Goal: Transaction & Acquisition: Book appointment/travel/reservation

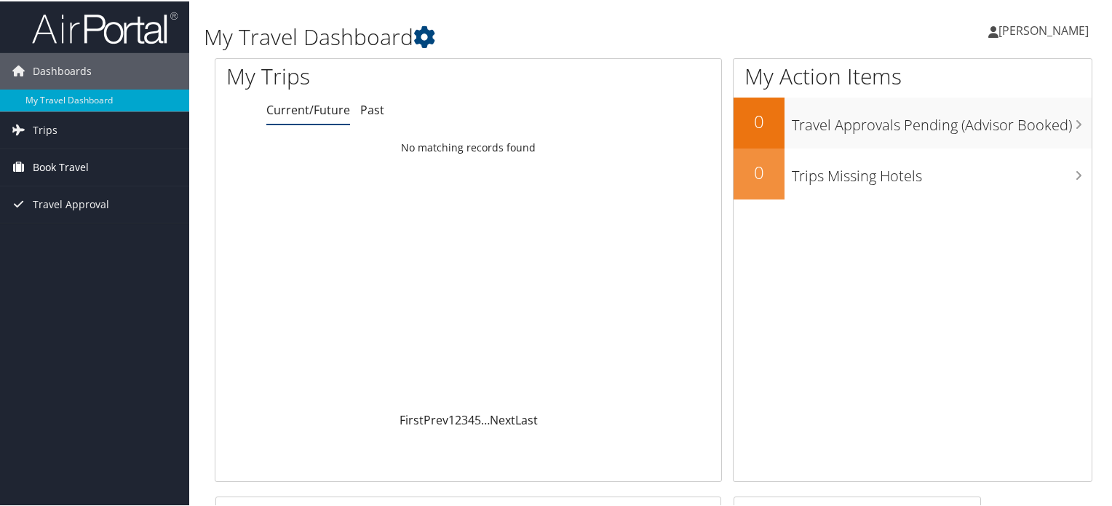
click at [61, 169] on span "Book Travel" at bounding box center [61, 166] width 56 height 36
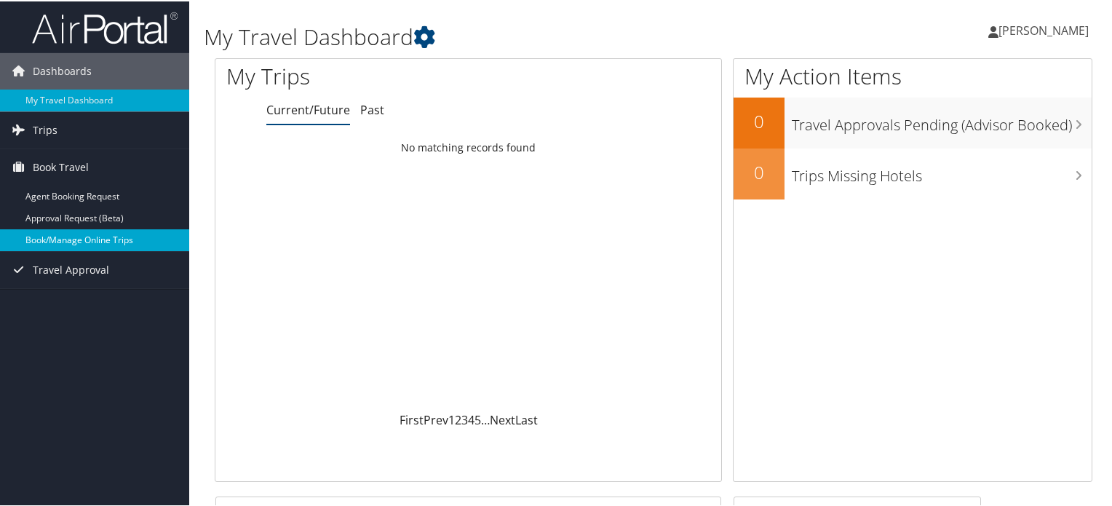
click at [60, 238] on link "Book/Manage Online Trips" at bounding box center [94, 239] width 189 height 22
